Goal: Information Seeking & Learning: Learn about a topic

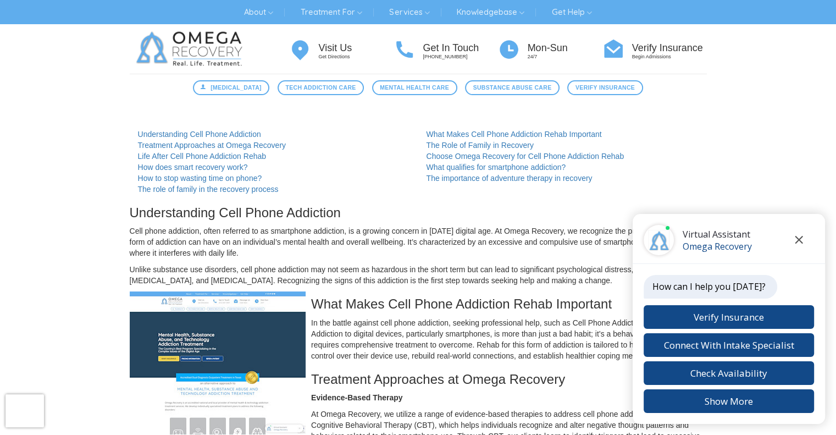
click at [795, 239] on icon "Close chat" at bounding box center [799, 240] width 8 height 8
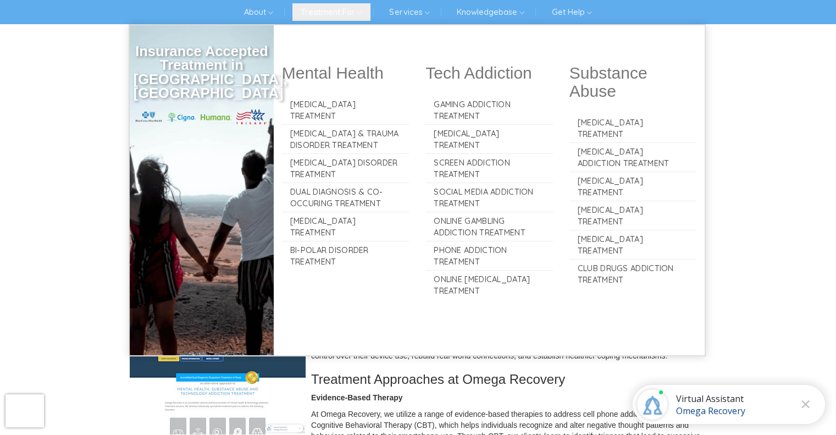
click at [362, 13] on icon at bounding box center [359, 13] width 5 height 10
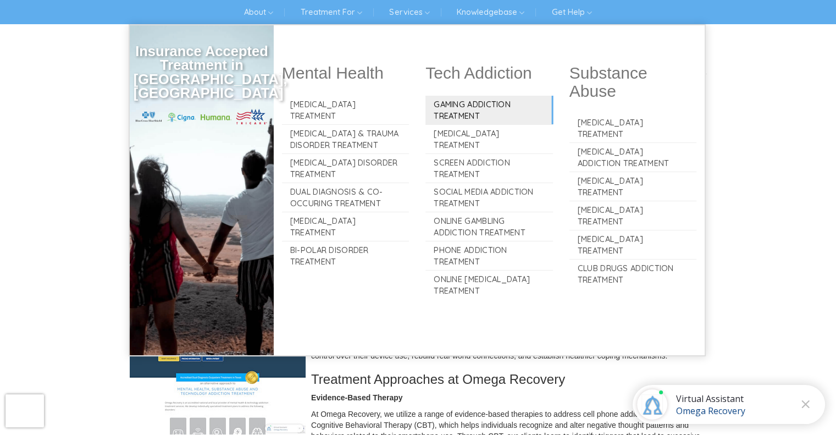
click at [501, 115] on link "Gaming Addiction Treatment" at bounding box center [490, 110] width 128 height 29
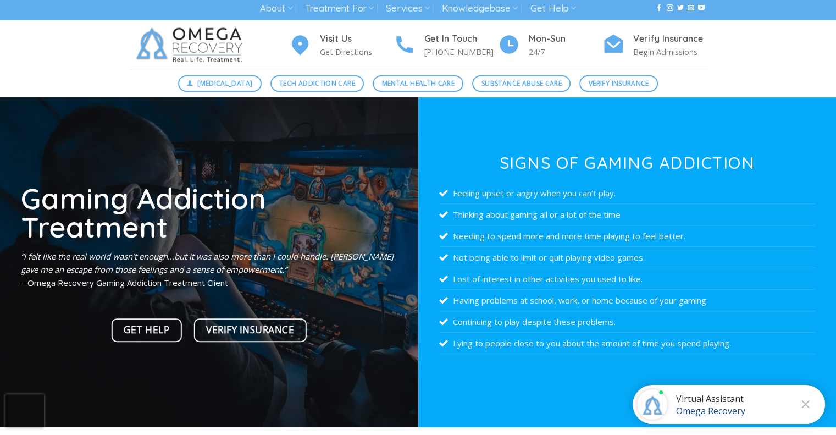
scroll to position [2, 0]
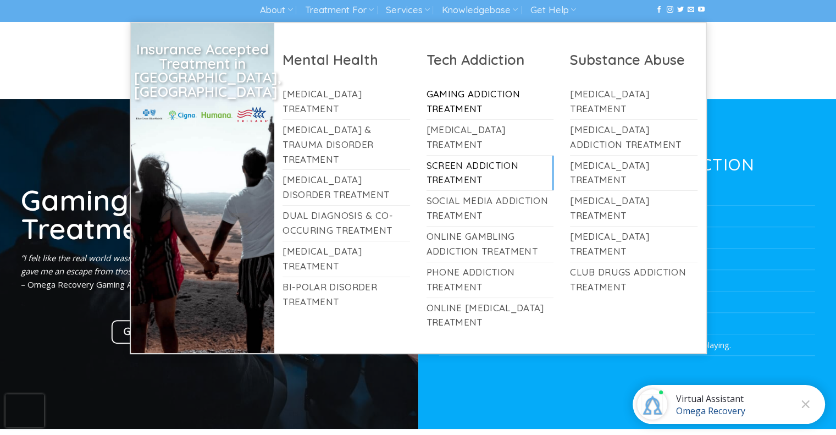
click at [474, 174] on link "Screen Addiction Treatment" at bounding box center [491, 173] width 128 height 35
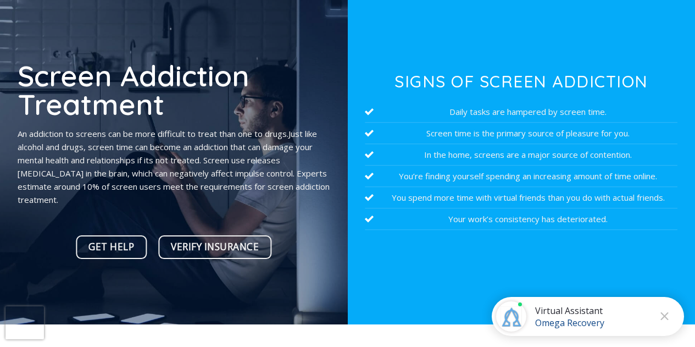
scroll to position [108, 0]
